Goal: Find specific page/section: Find specific page/section

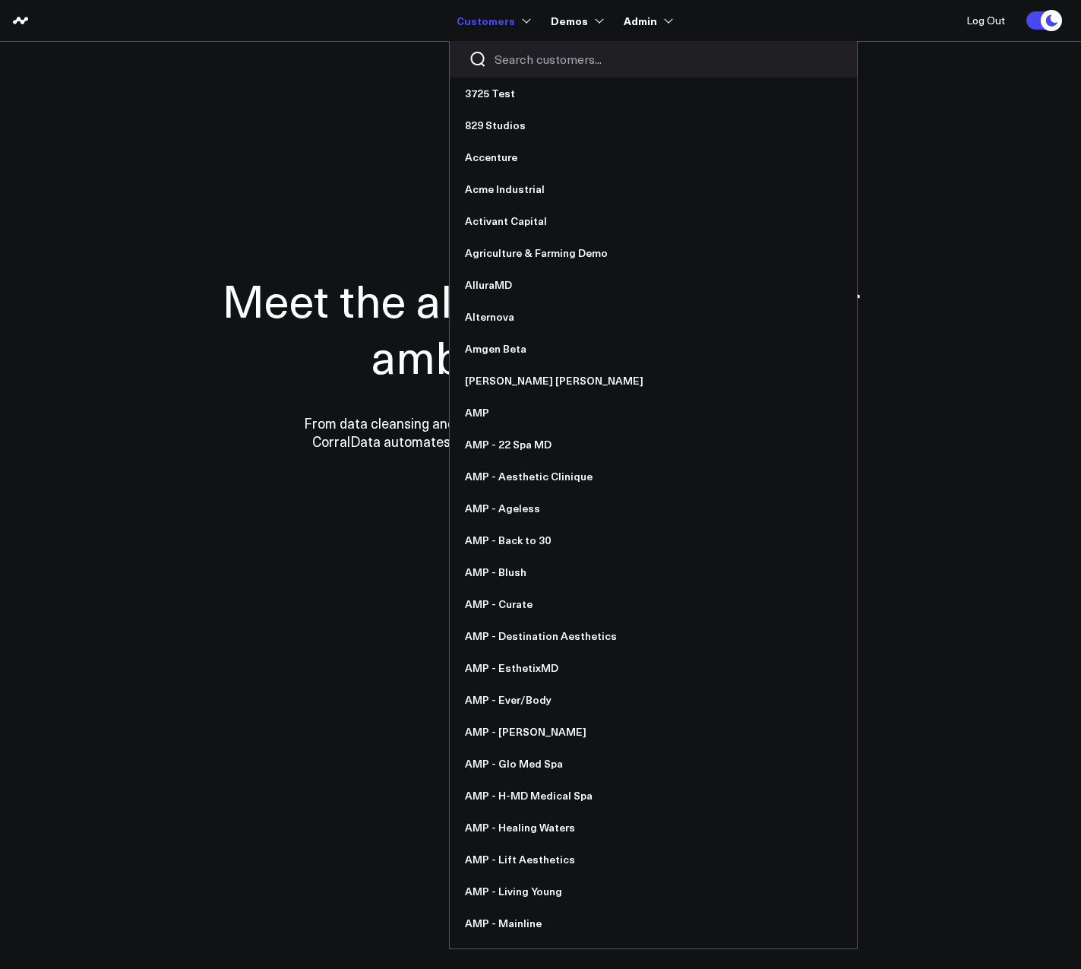
click at [525, 47] on div at bounding box center [653, 59] width 407 height 36
click at [523, 55] on input "Search customers input" at bounding box center [667, 59] width 344 height 17
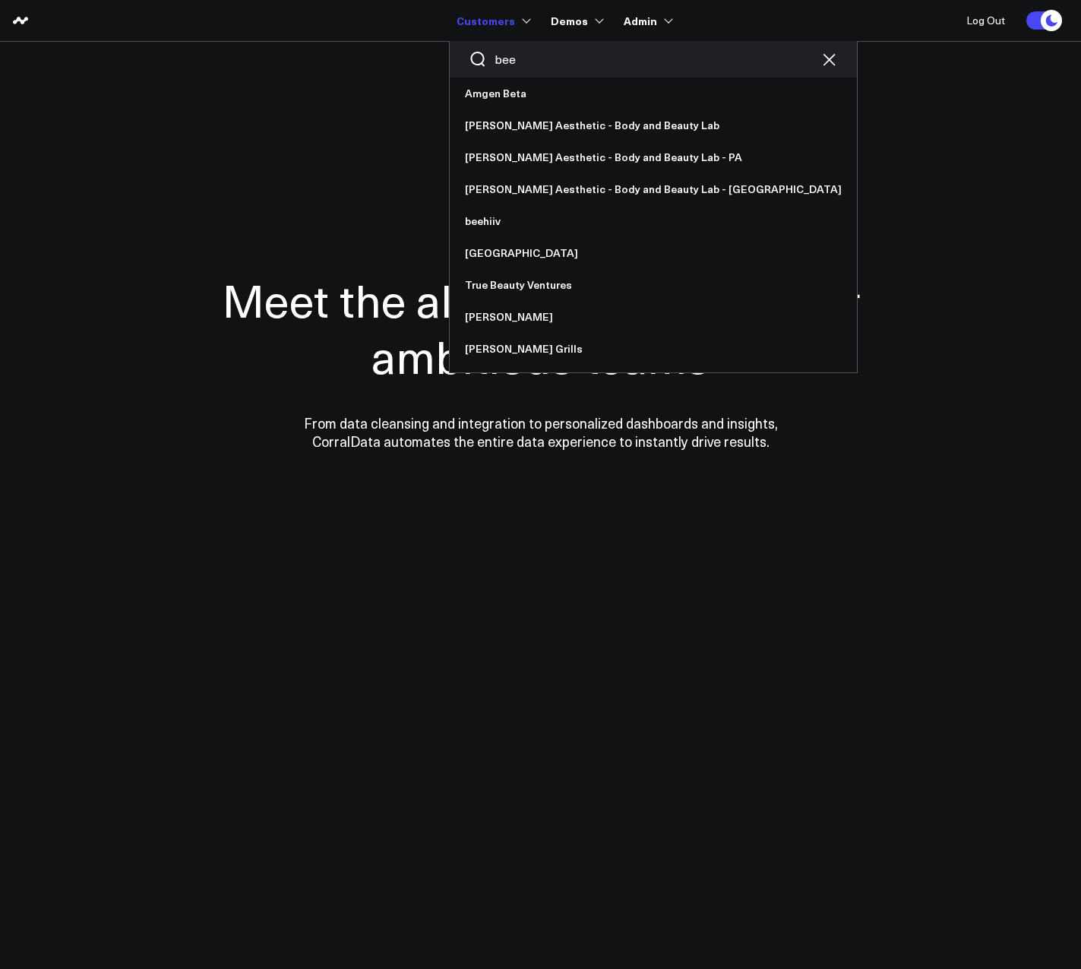
type input "beeh"
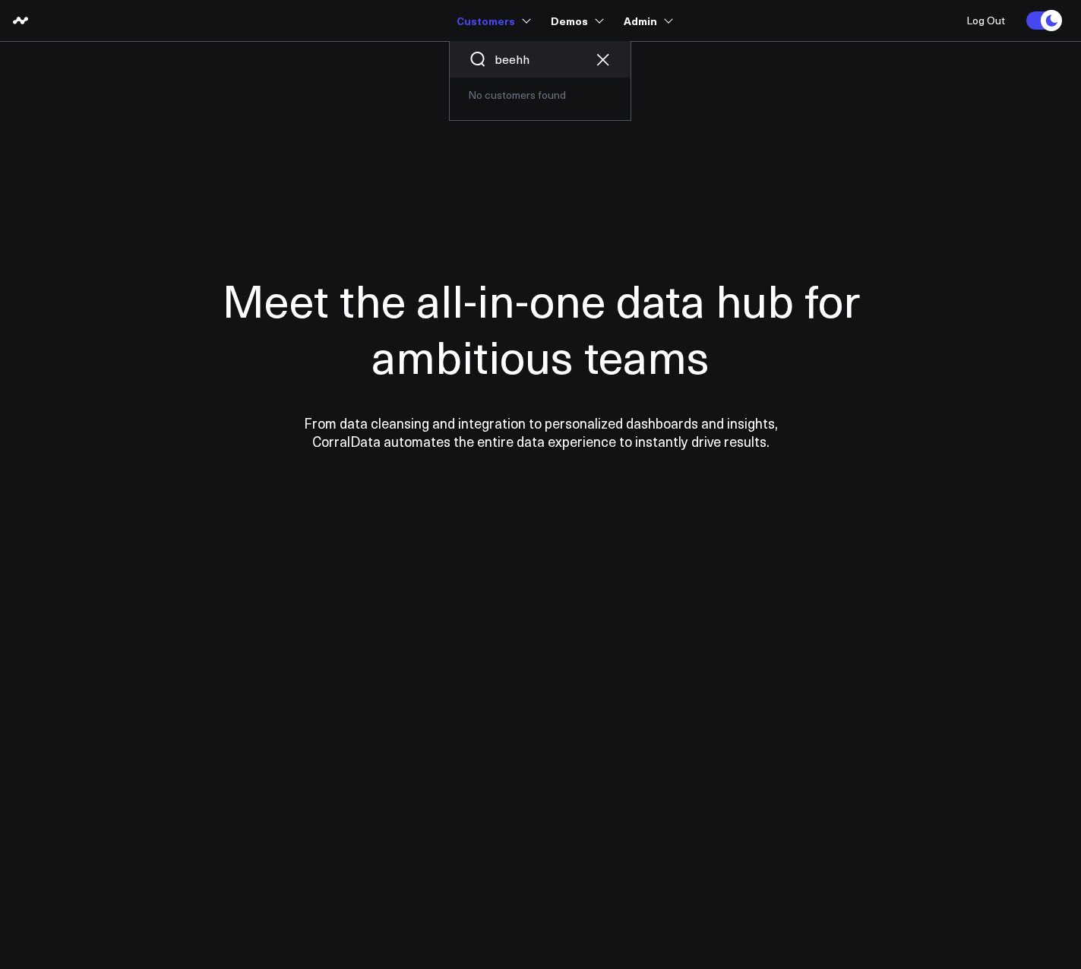
click at [549, 51] on input "beehh" at bounding box center [540, 59] width 91 height 17
click at [549, 54] on input "beehh" at bounding box center [540, 59] width 91 height 17
click at [502, 99] on link "beehiiv" at bounding box center [540, 94] width 181 height 32
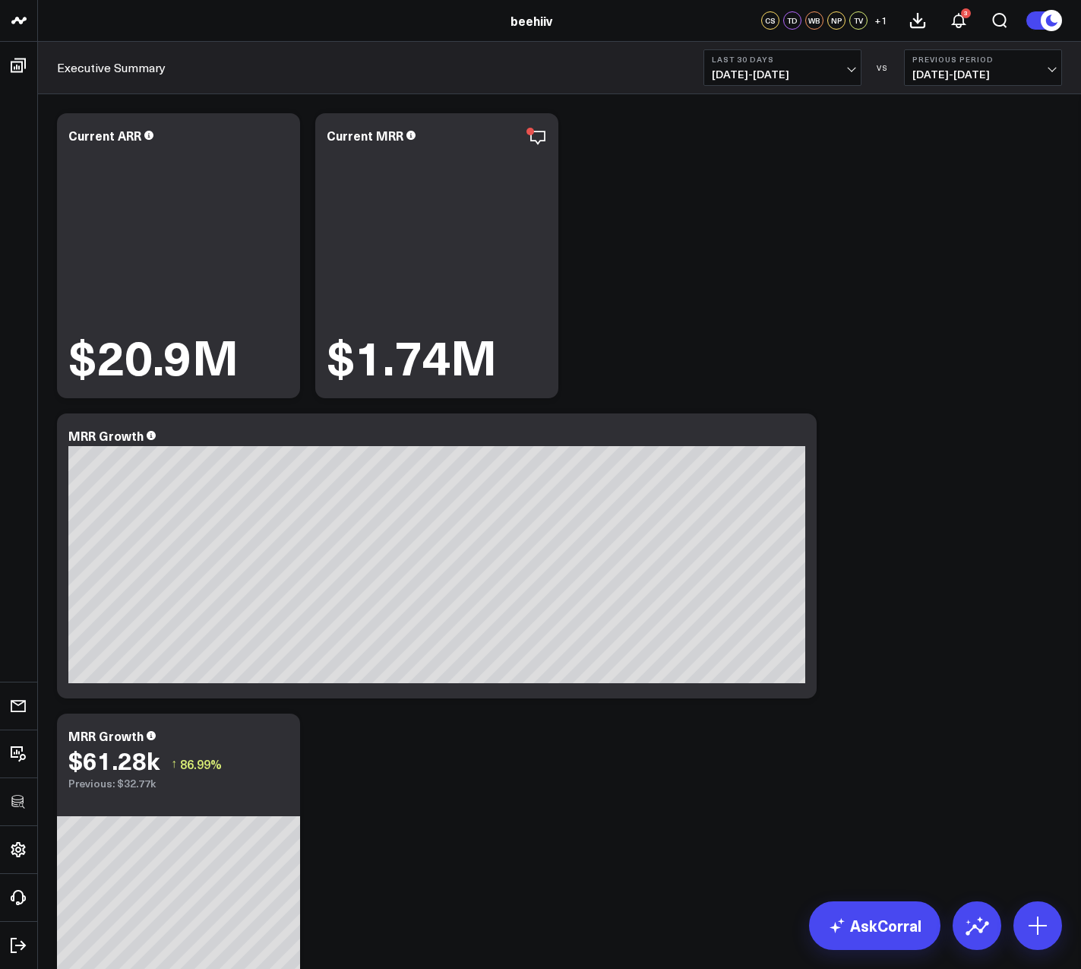
click at [789, 70] on span "08/17/25 - 09/15/25" at bounding box center [782, 74] width 141 height 12
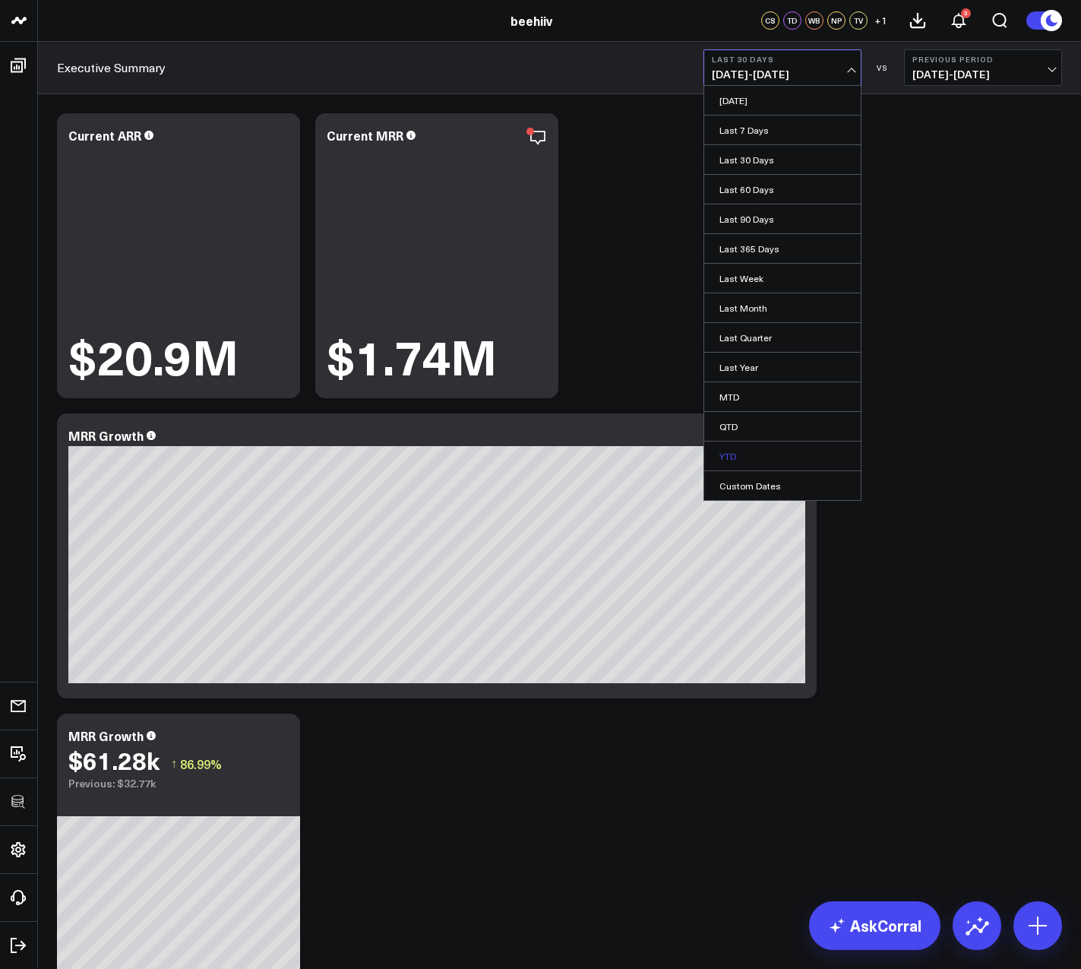
click at [719, 445] on link "YTD" at bounding box center [783, 456] width 157 height 29
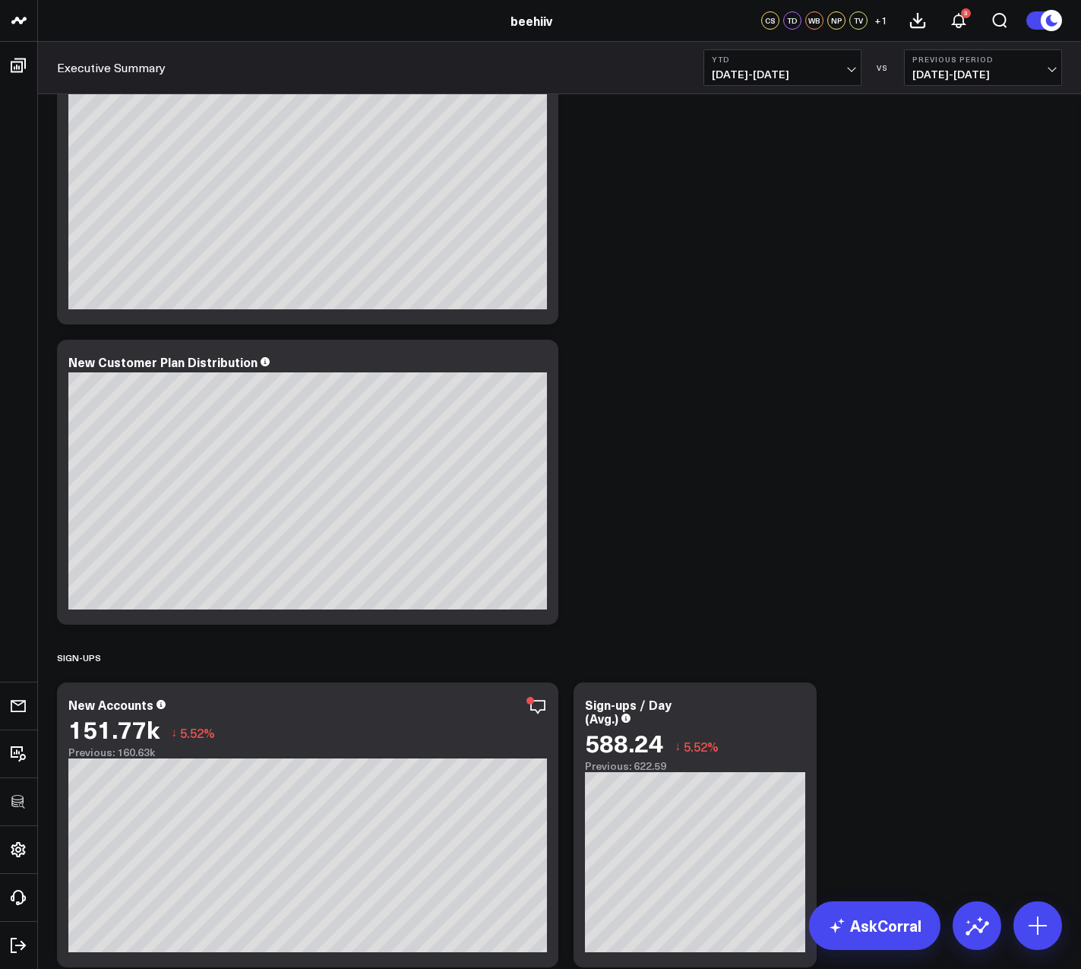
scroll to position [4459, 0]
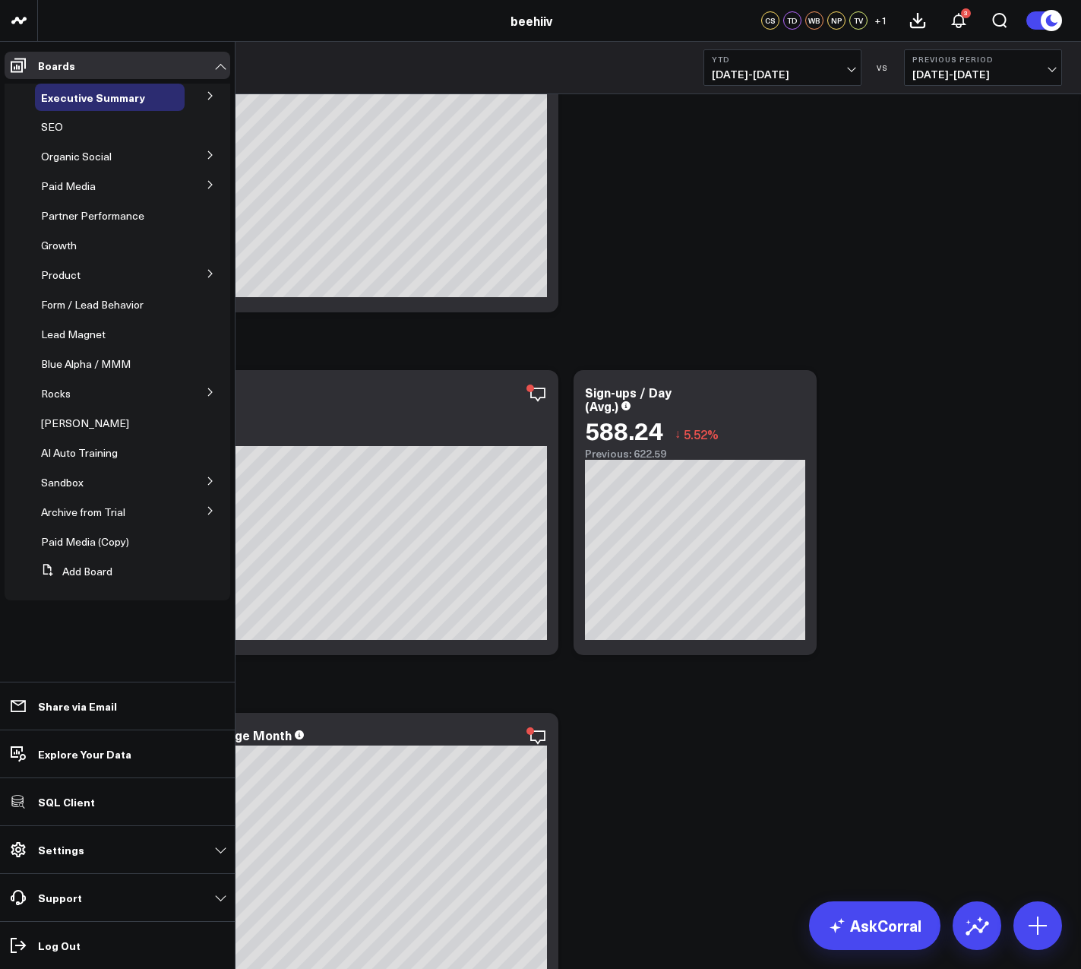
click at [207, 97] on icon at bounding box center [210, 95] width 9 height 9
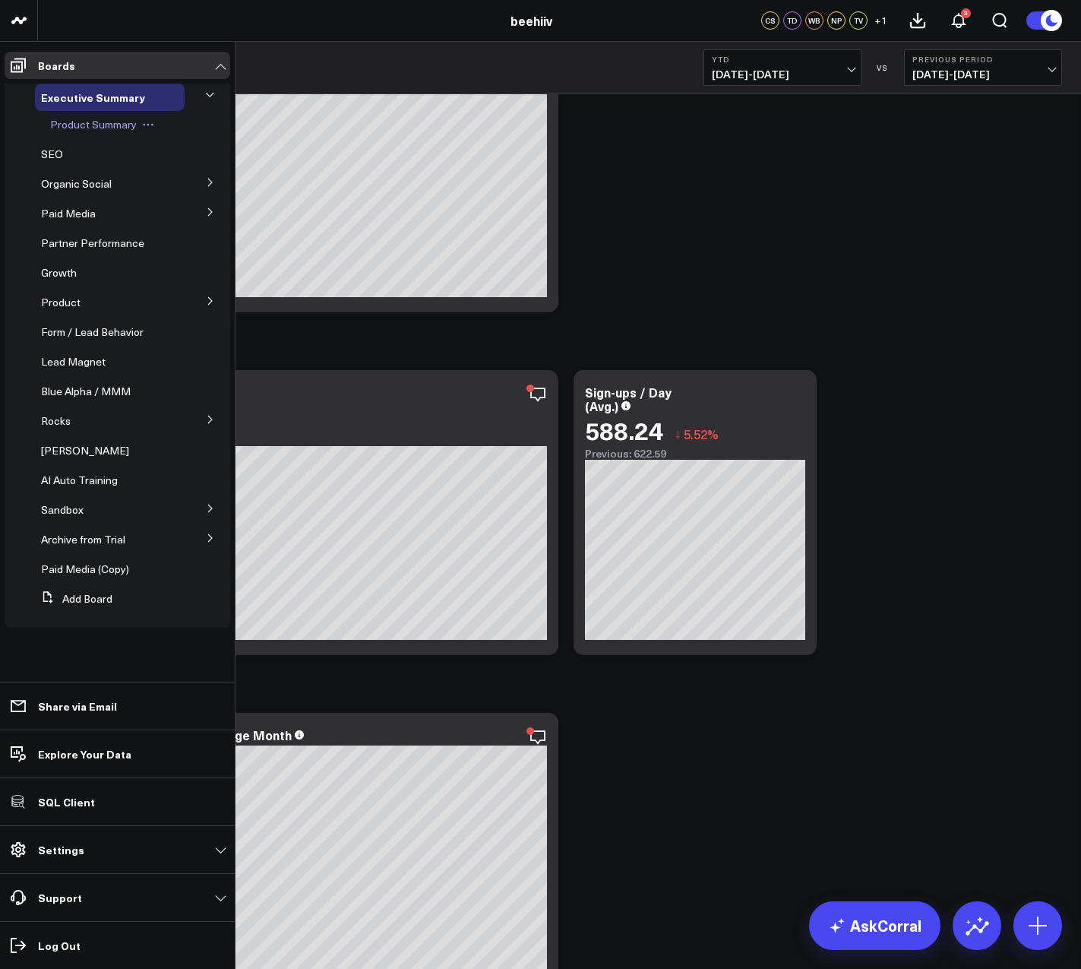
click at [85, 126] on span "Product Summary" at bounding box center [93, 124] width 87 height 14
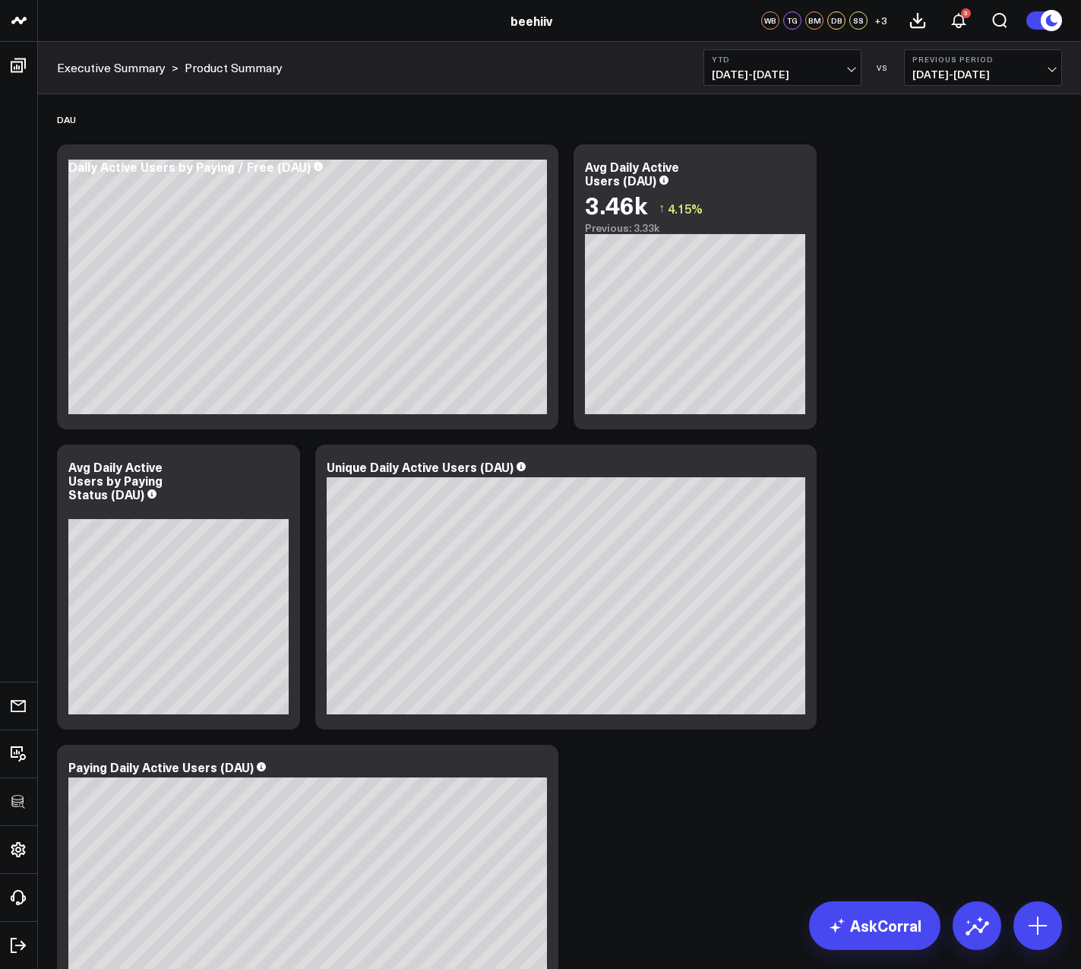
click at [797, 473] on icon at bounding box center [796, 469] width 18 height 18
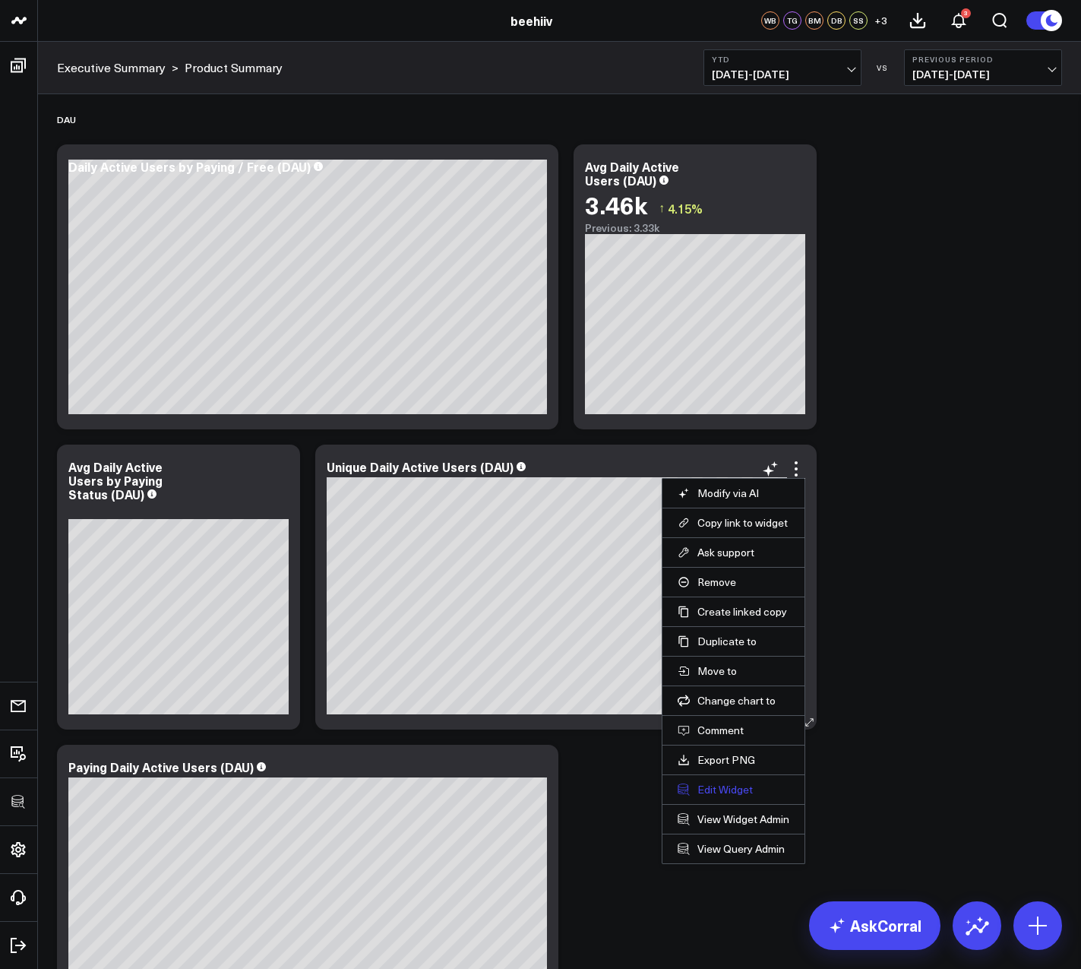
click at [720, 792] on button "Edit Widget" at bounding box center [734, 790] width 112 height 14
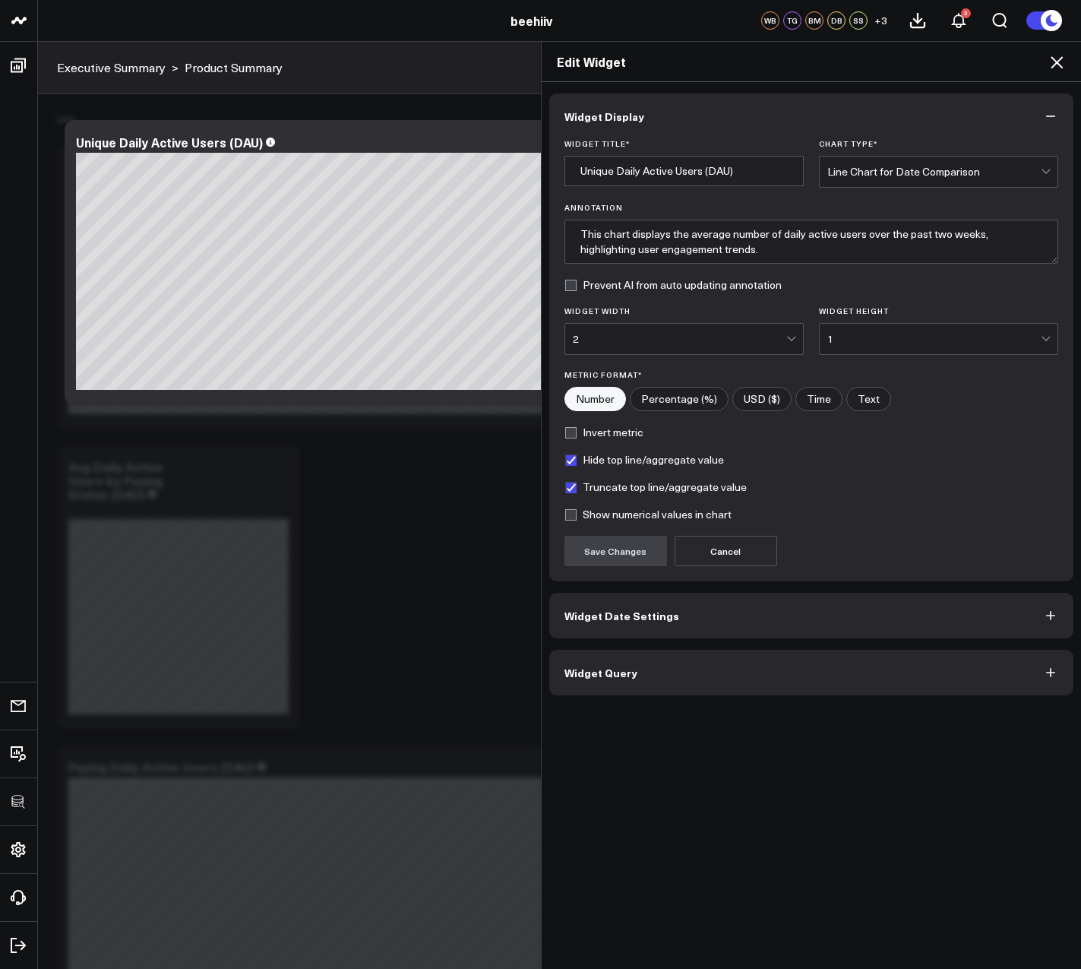
drag, startPoint x: 714, startPoint y: 673, endPoint x: 856, endPoint y: 632, distance: 147.9
click at [714, 673] on button "Widget Query" at bounding box center [811, 673] width 525 height 46
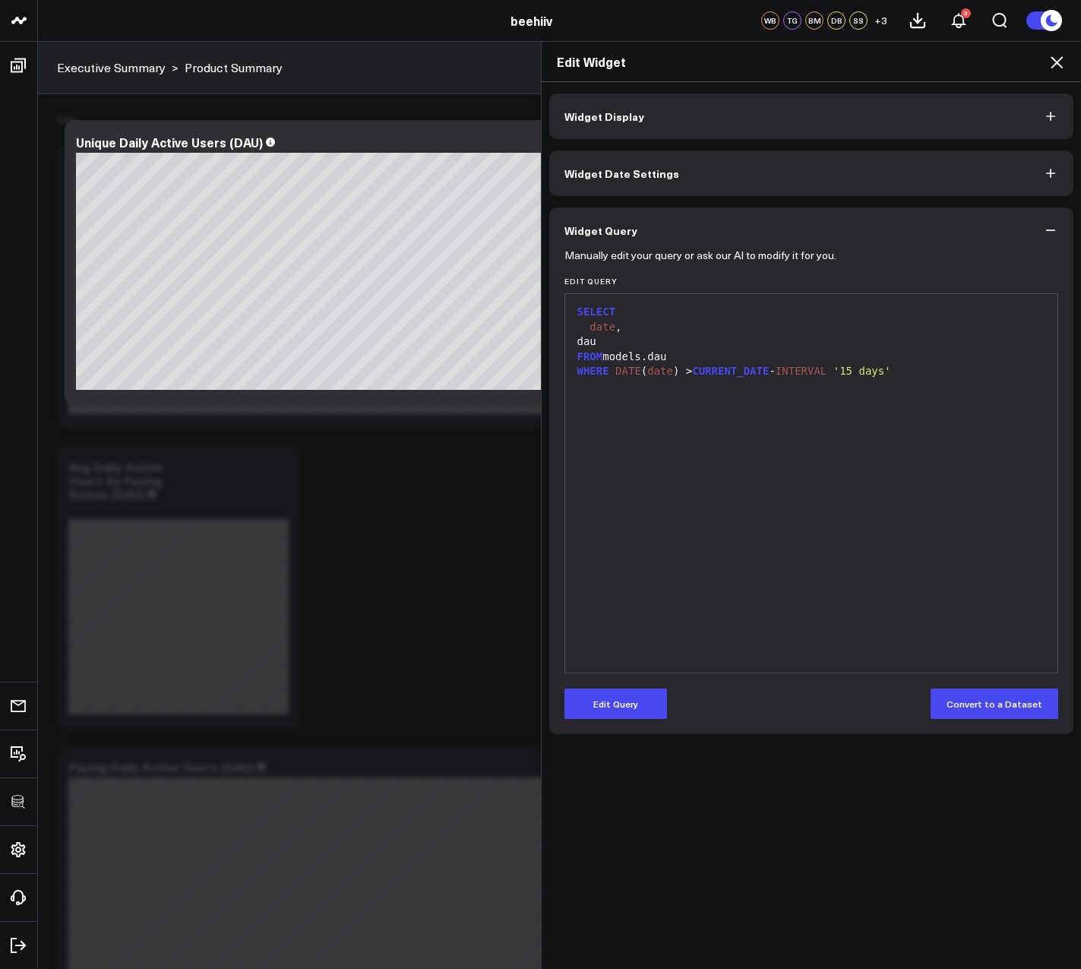
click at [958, 568] on div "SELECT date , dau FROM models.dau WHERE DATE ( date ) > CURRENT_DATE - INTERVAL…" at bounding box center [812, 483] width 478 height 363
click at [952, 407] on div "SELECT date , dau FROM models.dau WHERE DATE ( date ) > CURRENT_DATE - INTERVAL…" at bounding box center [812, 483] width 478 height 363
click at [1054, 70] on icon at bounding box center [1057, 62] width 18 height 18
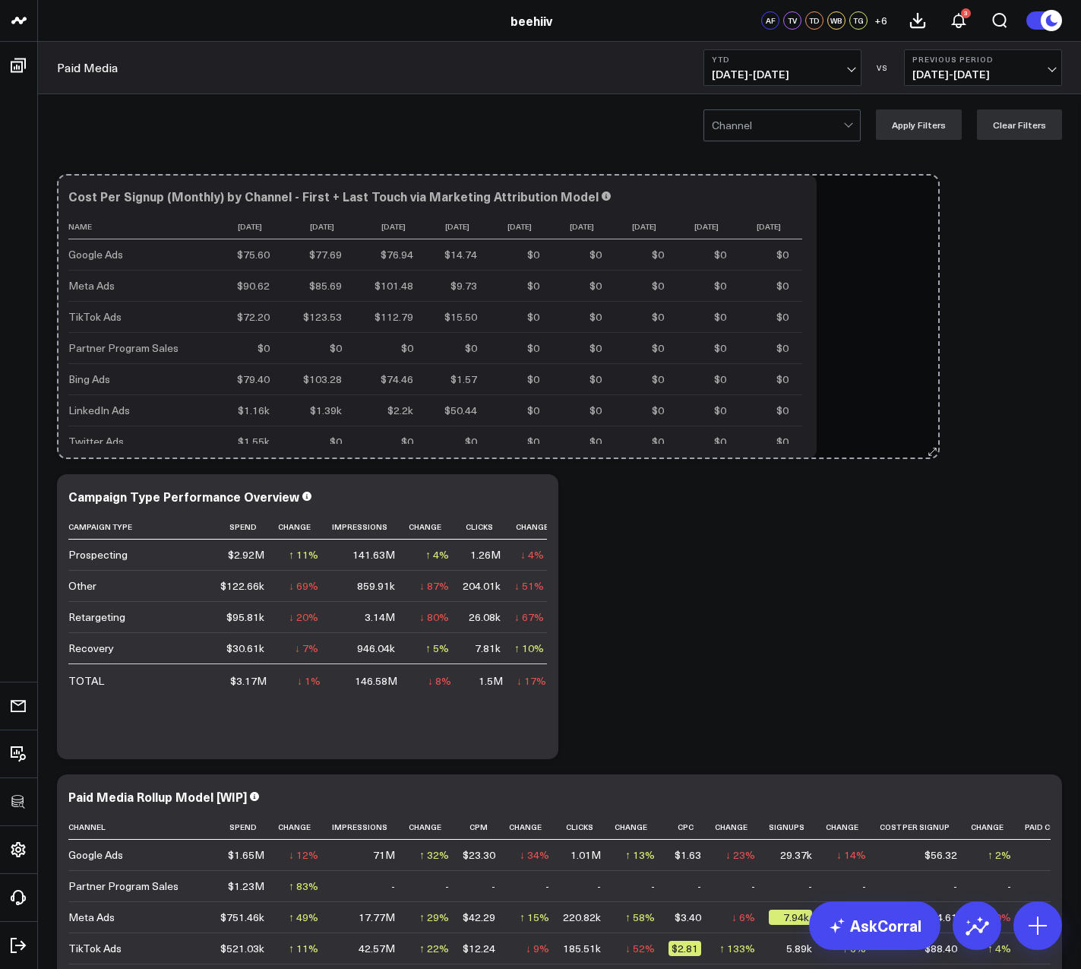
drag, startPoint x: 547, startPoint y: 448, endPoint x: 929, endPoint y: 408, distance: 383.6
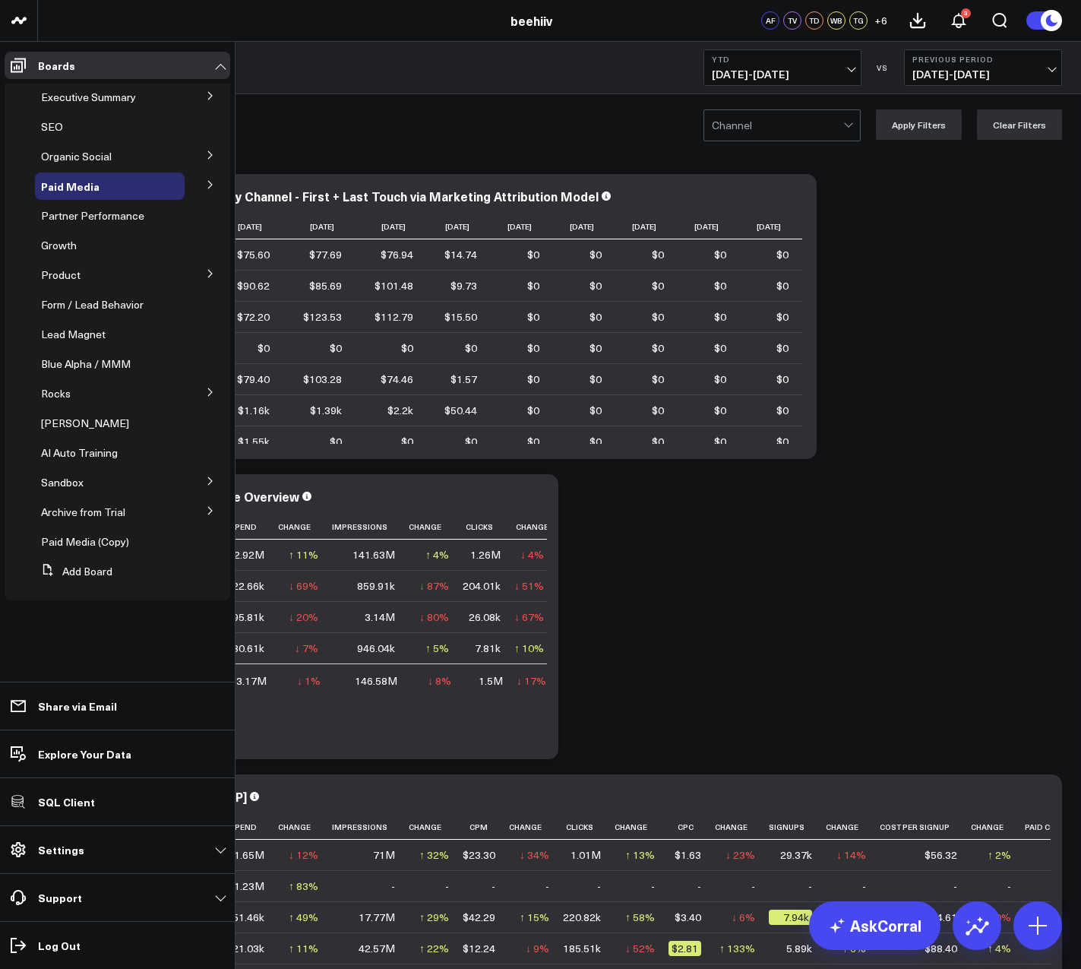
click at [214, 269] on icon at bounding box center [210, 273] width 9 height 9
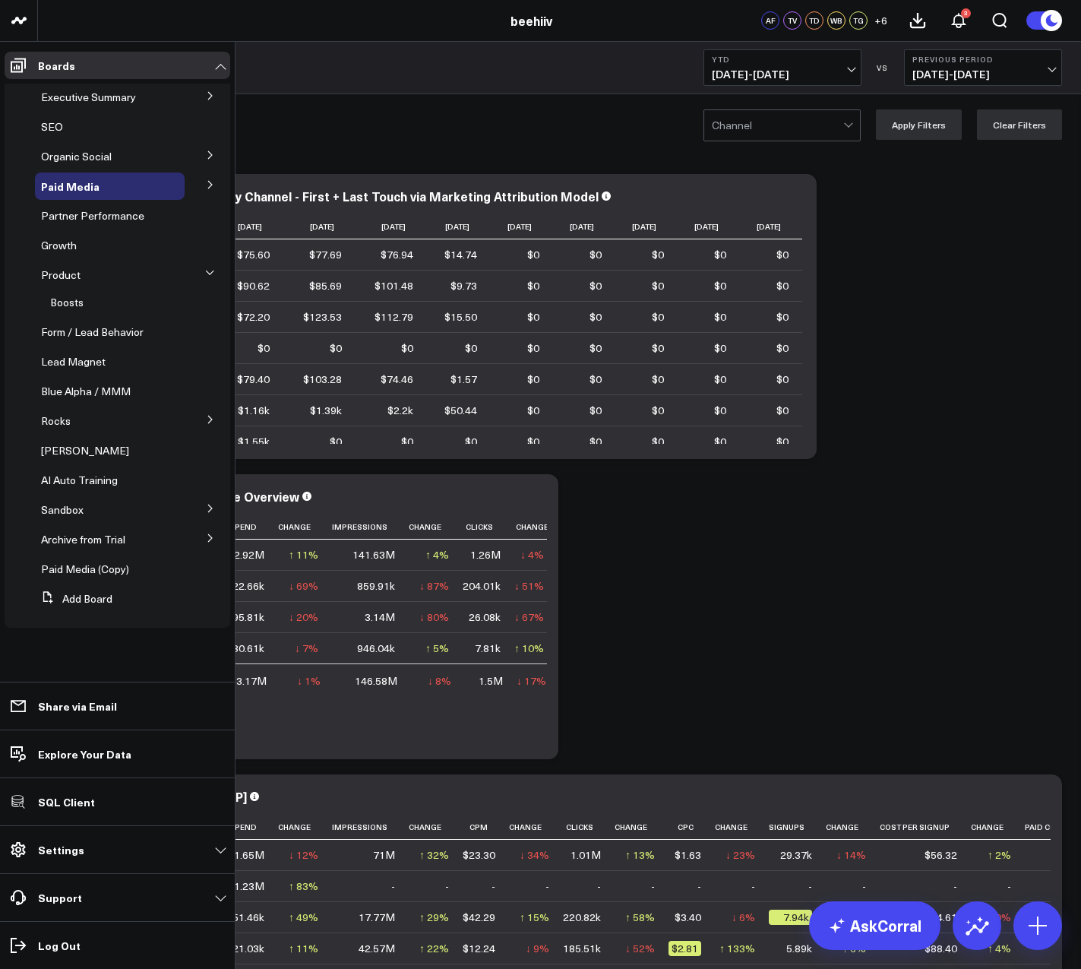
click at [214, 269] on button at bounding box center [210, 273] width 23 height 40
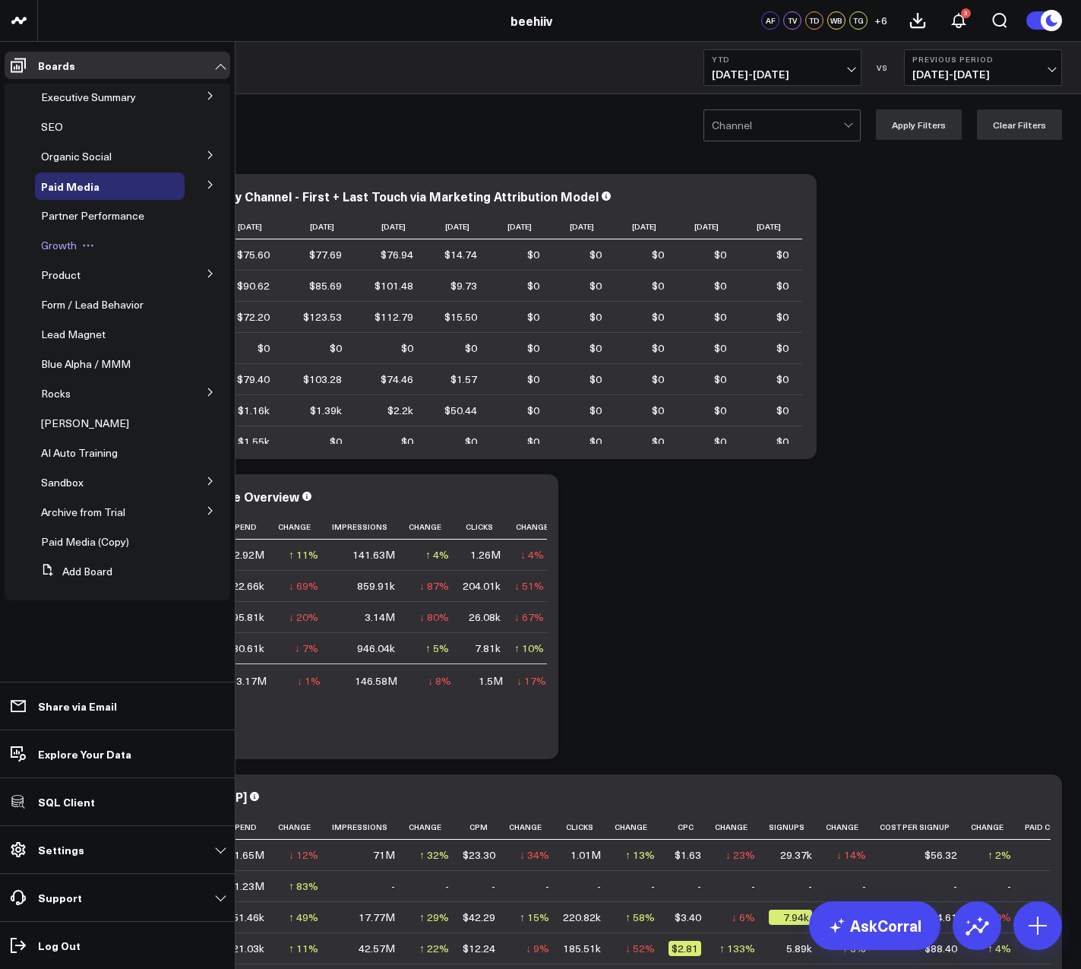
click at [59, 241] on span "Growth" at bounding box center [59, 245] width 36 height 14
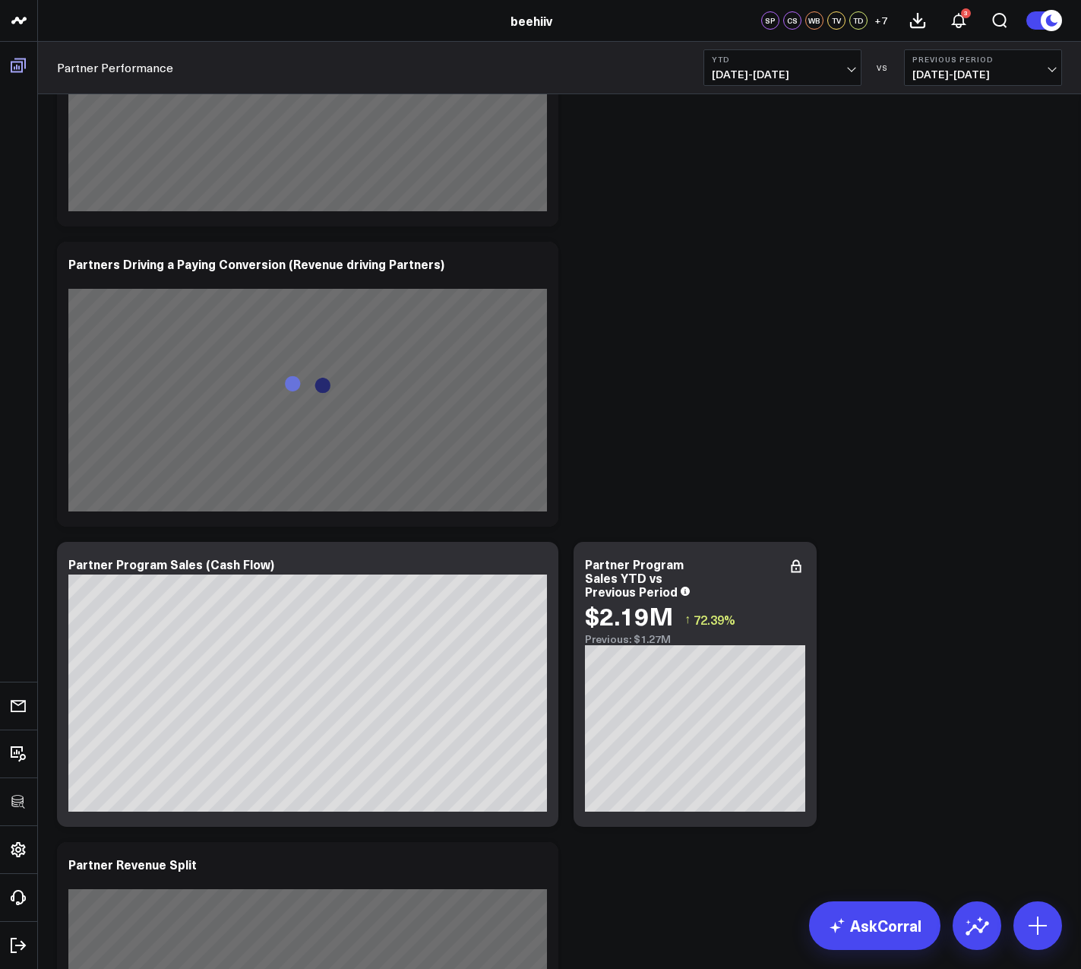
scroll to position [2418, 0]
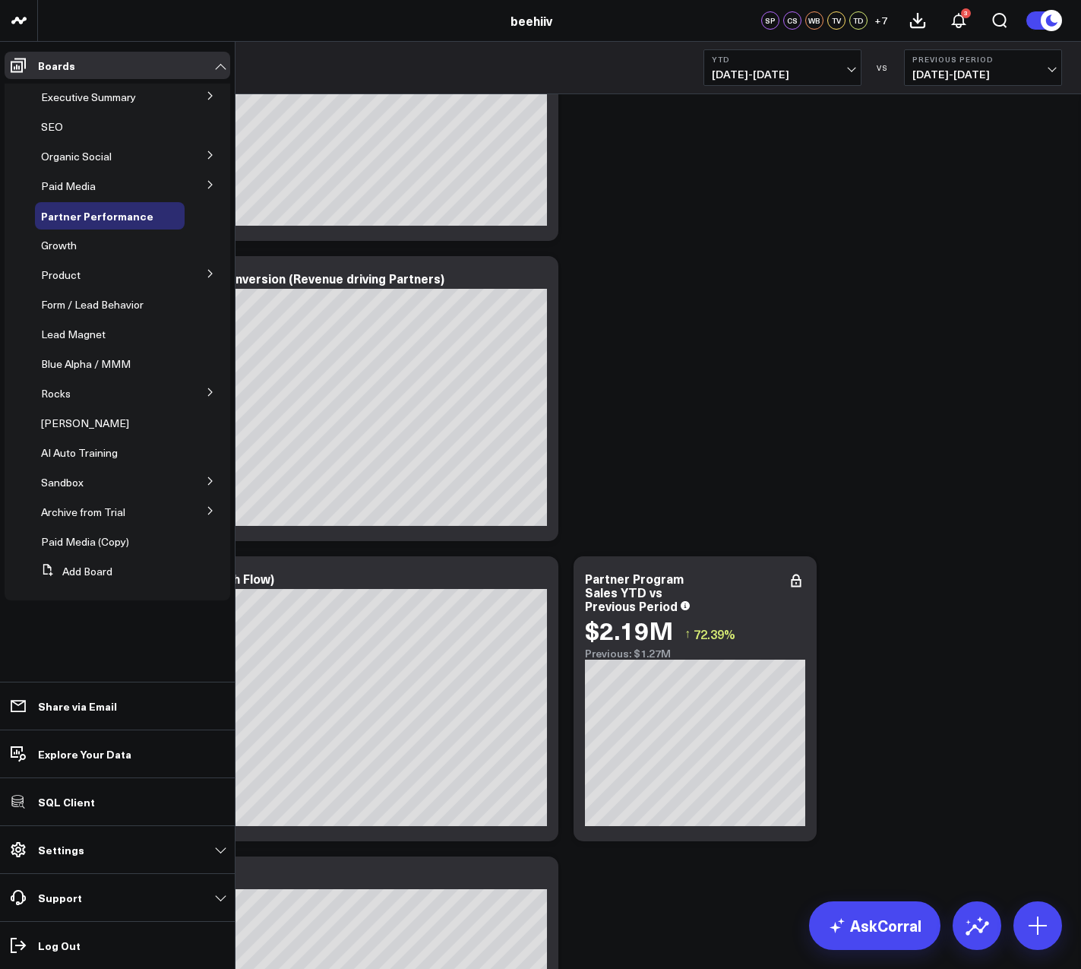
click at [208, 388] on icon at bounding box center [210, 392] width 9 height 9
click at [207, 388] on icon at bounding box center [209, 391] width 9 height 9
